Goal: Transaction & Acquisition: Purchase product/service

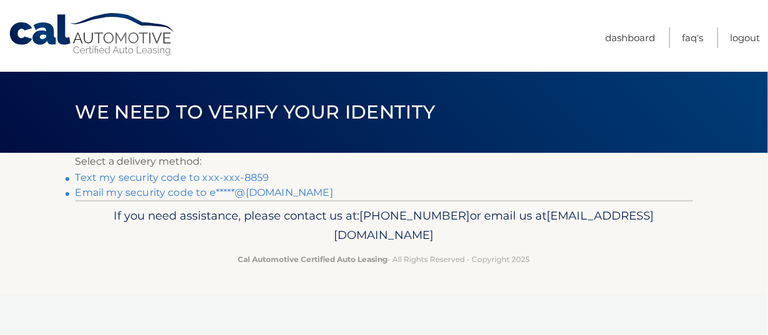
click at [251, 179] on link "Text my security code to xxx-xxx-8859" at bounding box center [172, 177] width 194 height 12
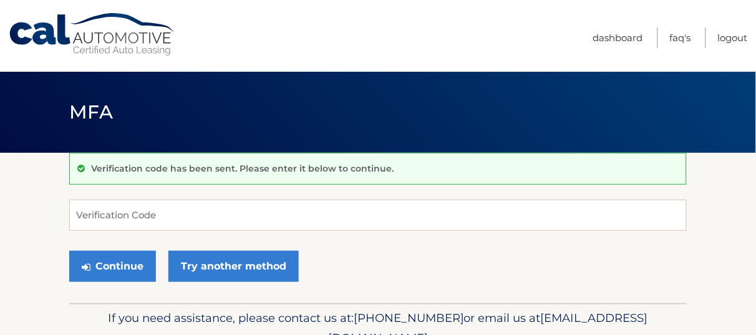
click at [248, 193] on div "Verification code has been sent. Please enter it below to continue. Verificatio…" at bounding box center [377, 228] width 617 height 150
click at [248, 227] on input "Verification Code" at bounding box center [377, 215] width 617 height 31
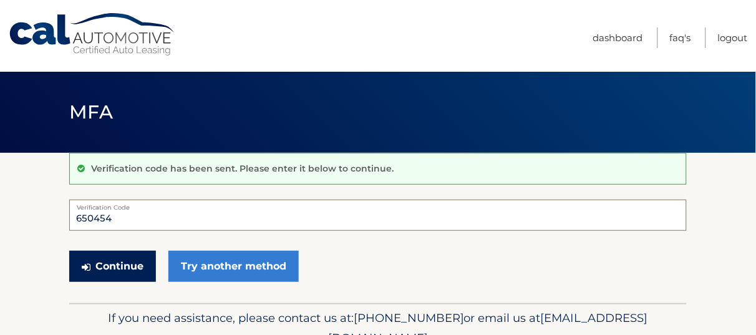
type input "650454"
click at [105, 273] on button "Continue" at bounding box center [112, 266] width 87 height 31
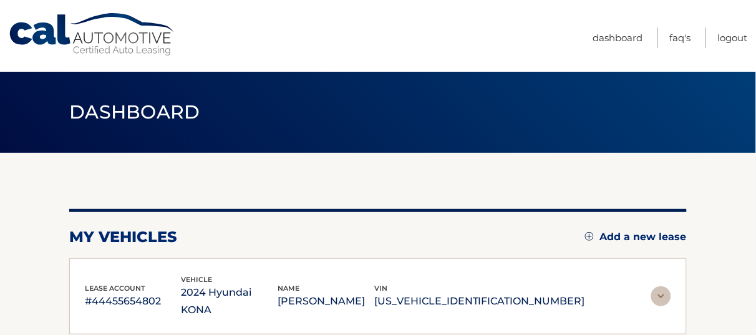
click at [668, 286] on img at bounding box center [661, 296] width 20 height 20
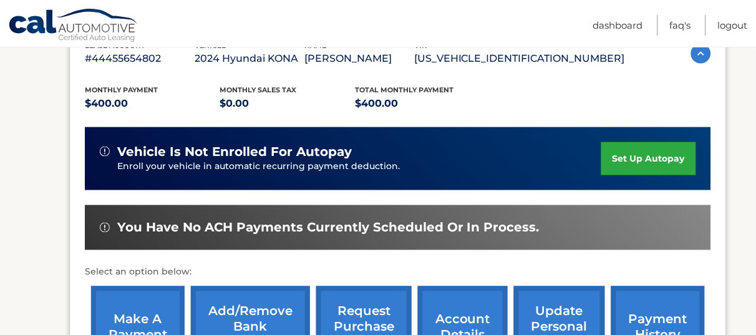
scroll to position [312, 0]
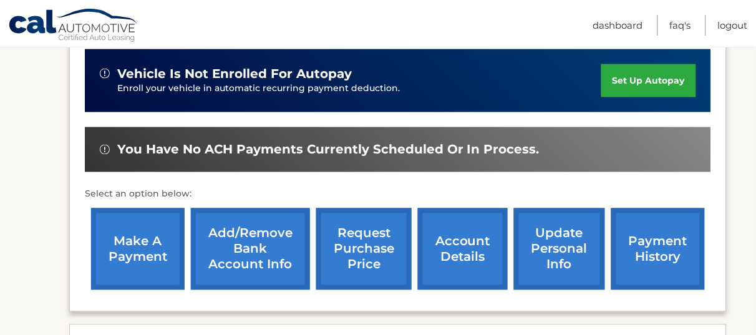
click at [133, 262] on link "make a payment" at bounding box center [138, 249] width 94 height 82
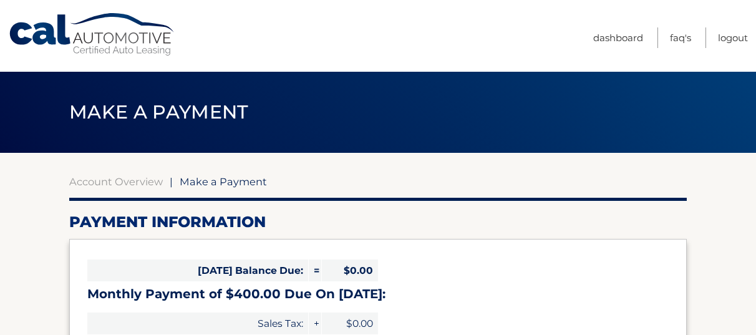
select select "ZDBkZGI4M2UtMmM4Ny00NDM5LWE4YzEtOTNkYjY0N2ZmOGI2"
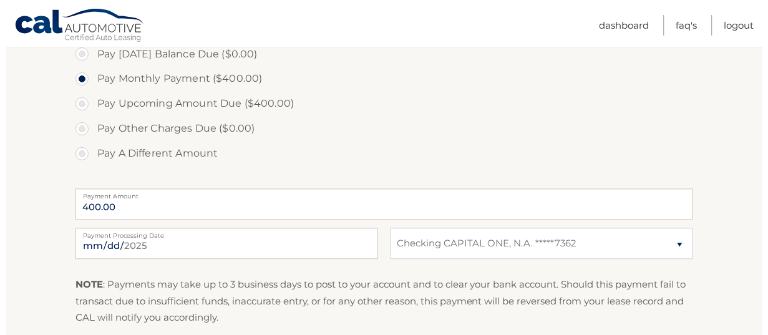
scroll to position [468, 0]
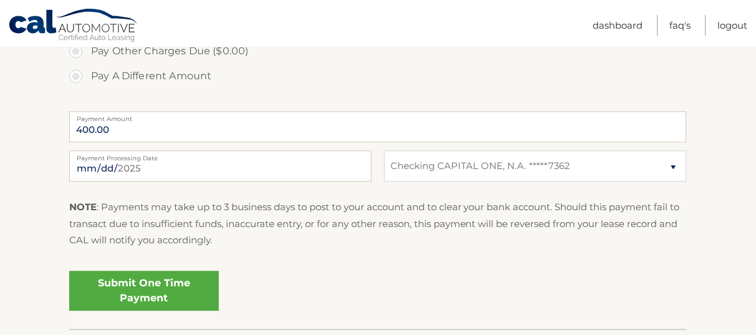
click at [184, 277] on link "Submit One Time Payment" at bounding box center [144, 291] width 150 height 40
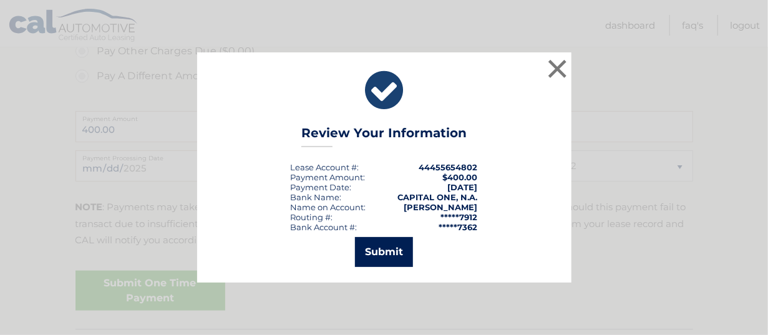
click at [378, 259] on button "Submit" at bounding box center [384, 252] width 58 height 30
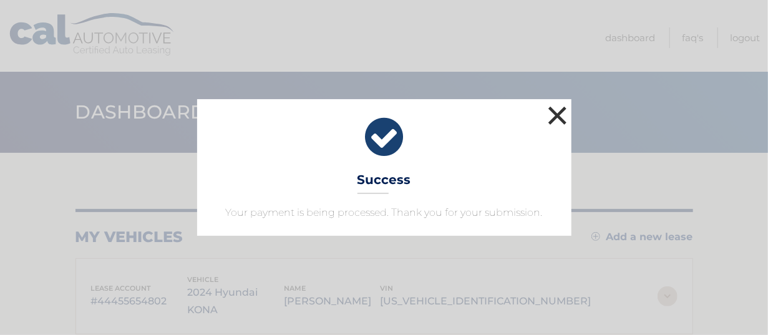
click at [560, 110] on button "×" at bounding box center [557, 115] width 25 height 25
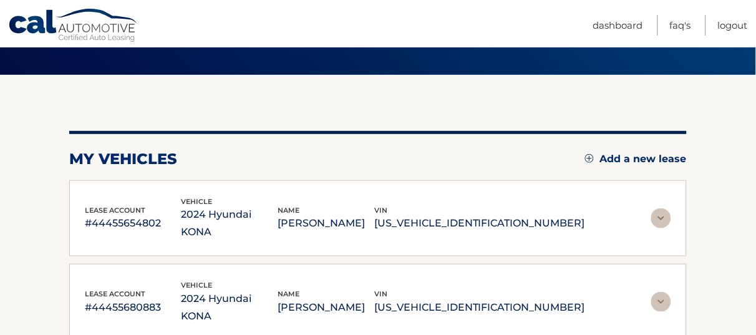
scroll to position [156, 0]
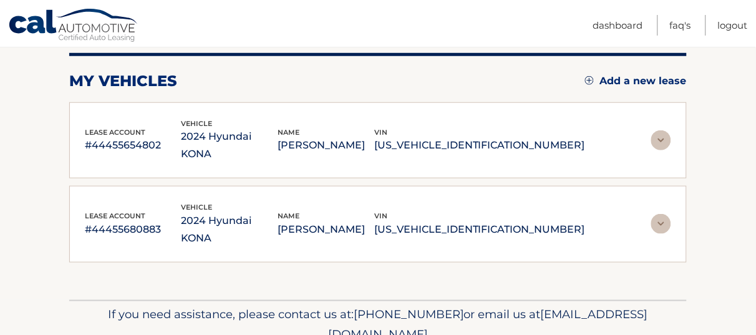
click at [374, 221] on p "ELIOT FINKELSTEIN" at bounding box center [325, 229] width 97 height 17
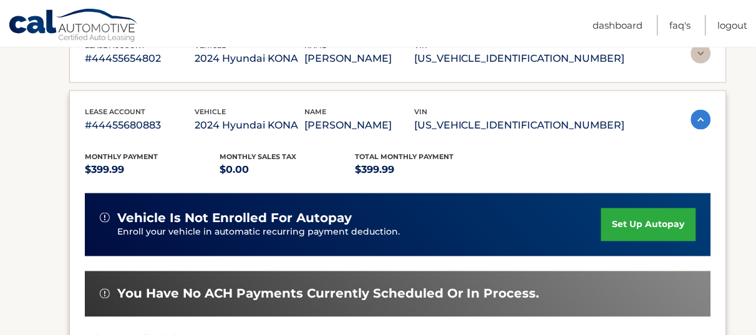
scroll to position [312, 0]
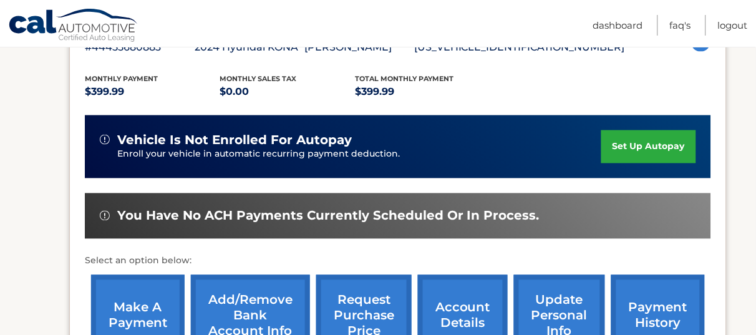
click at [145, 312] on link "make a payment" at bounding box center [138, 316] width 94 height 82
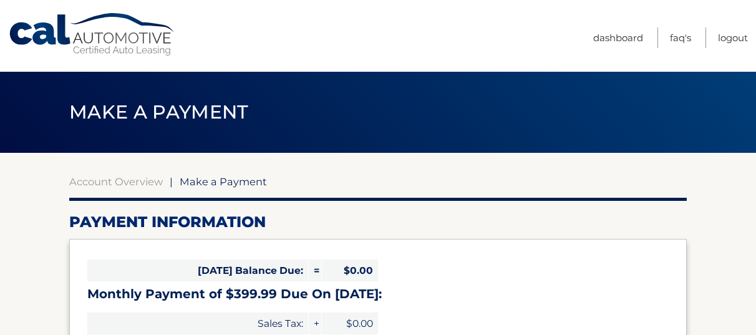
select select "MGE5MDQ5YzItMTQ2NS00YWRkLThiOWYtYjMxYzFlMTllMjYx"
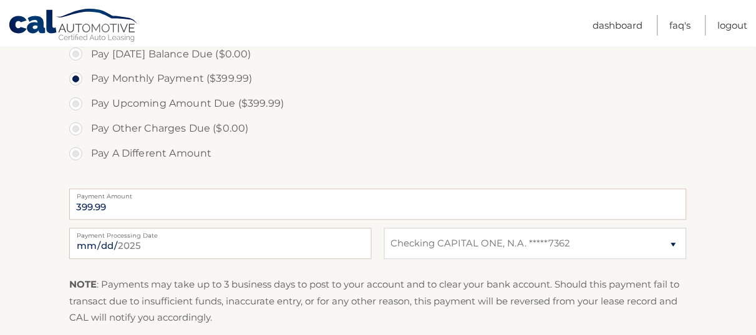
scroll to position [234, 0]
